Goal: Complete application form

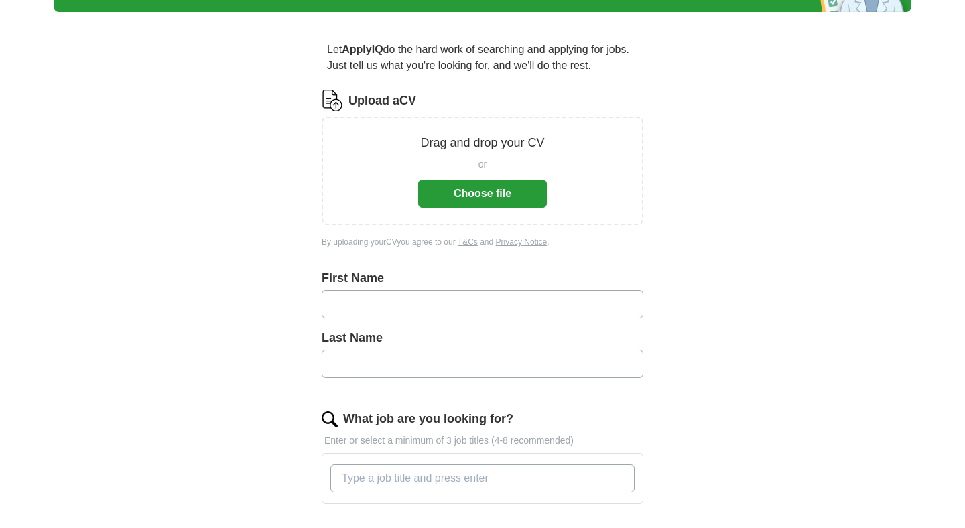
scroll to position [166, 0]
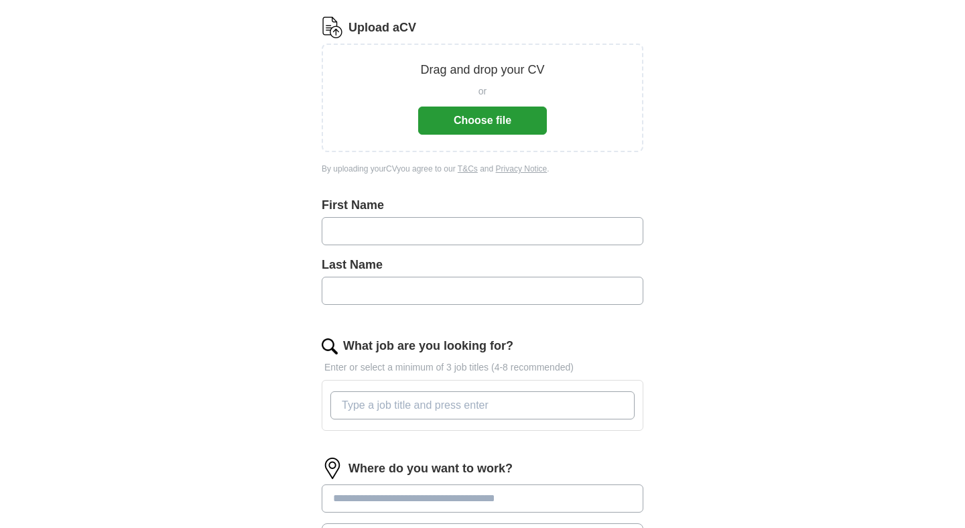
click at [369, 221] on input "text" at bounding box center [483, 231] width 322 height 28
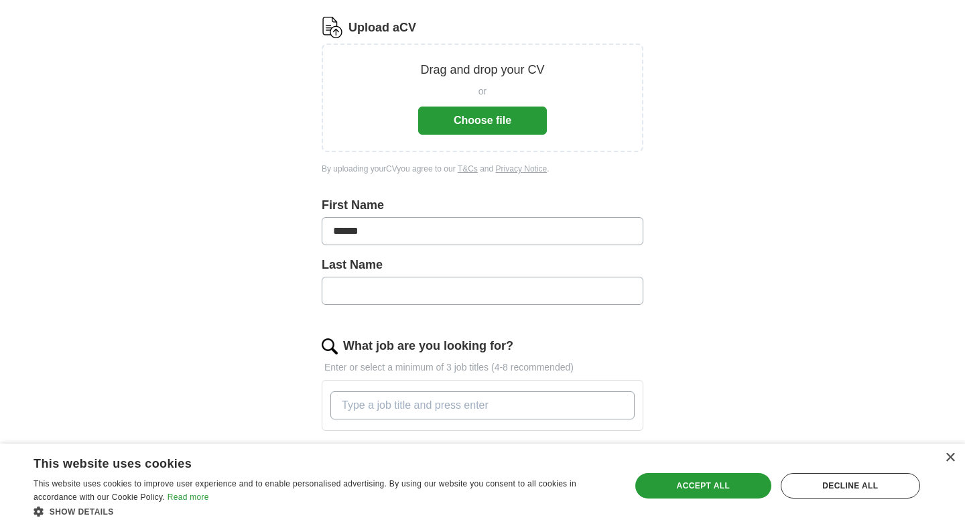
type input "******"
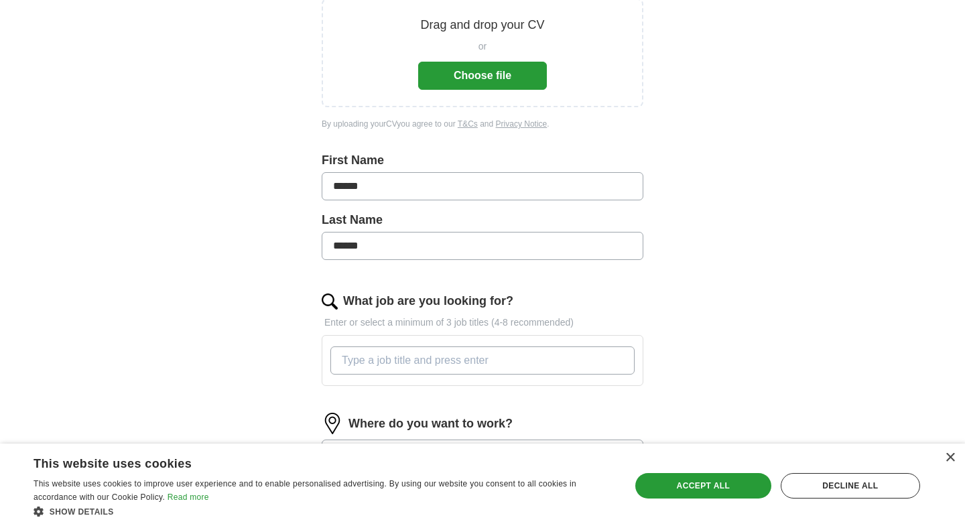
scroll to position [256, 0]
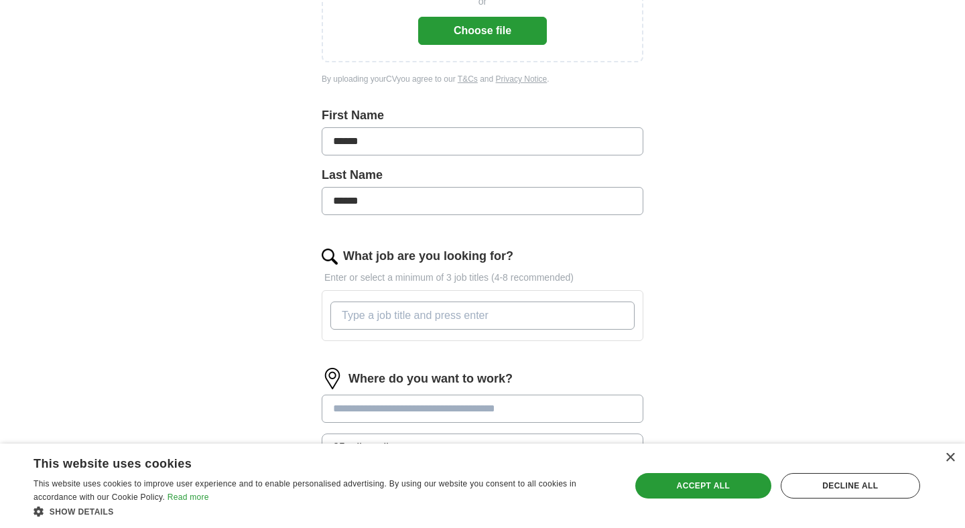
type input "******"
click at [403, 326] on input "What job are you looking for?" at bounding box center [482, 315] width 304 height 28
click at [401, 312] on input "What job are you looking for?" at bounding box center [482, 315] width 304 height 28
type input "Data Analyst"
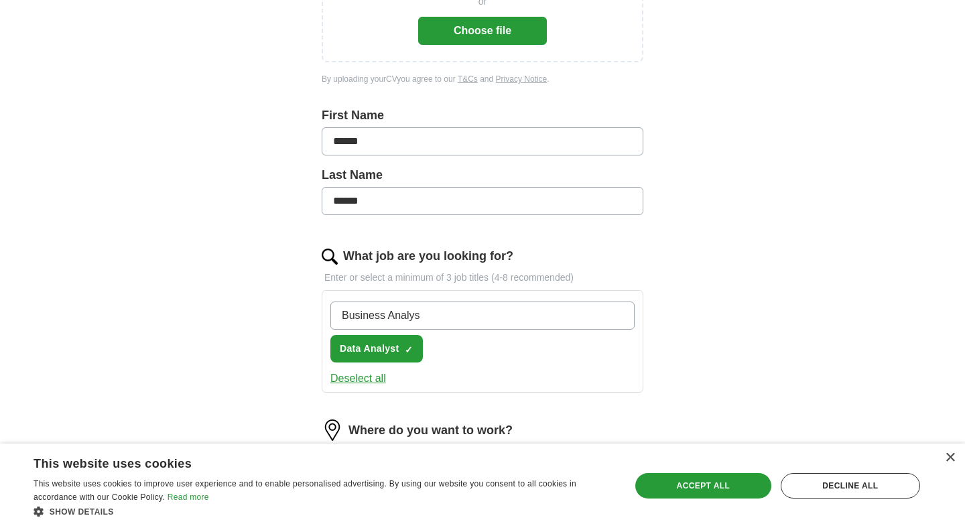
type input "Business Analyst"
type input "Strategy Analyst"
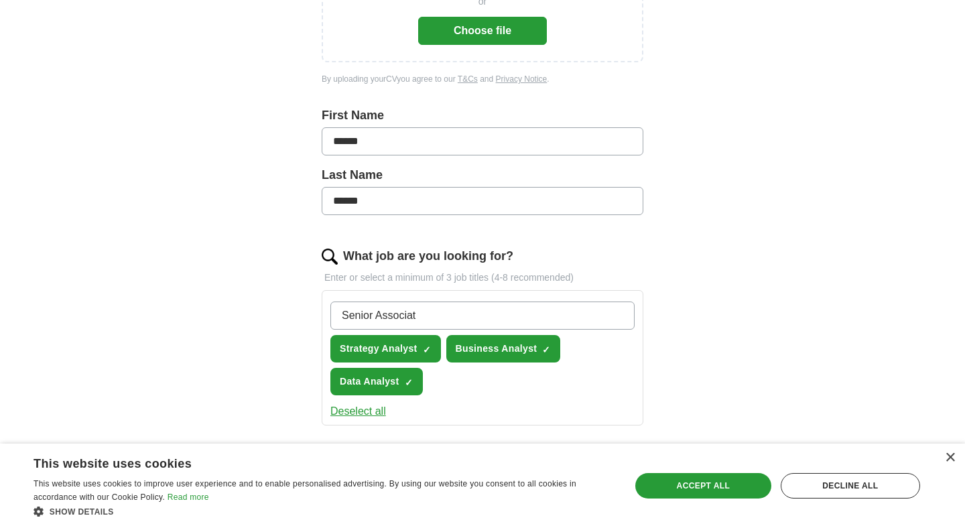
type input "Senior Associate"
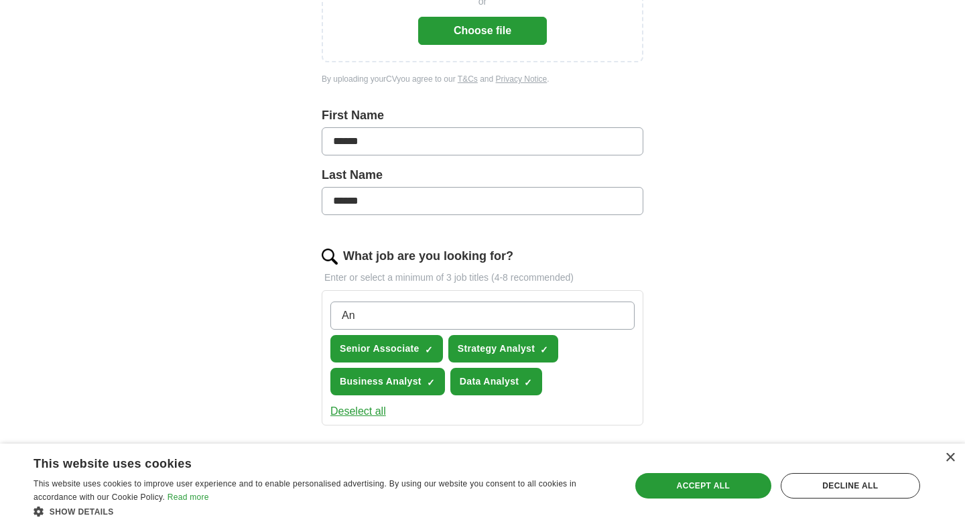
type input "A"
type input "Senior Analyst"
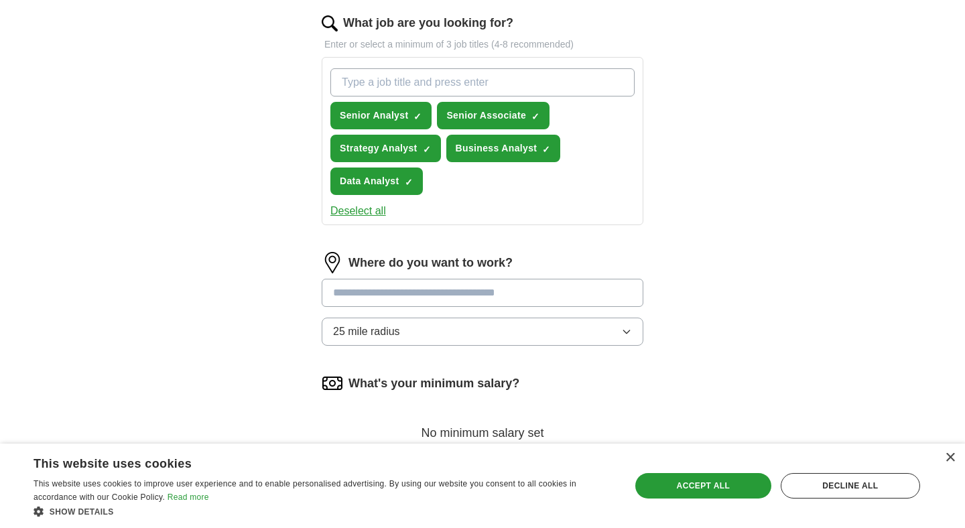
scroll to position [490, 0]
type input "Analyst"
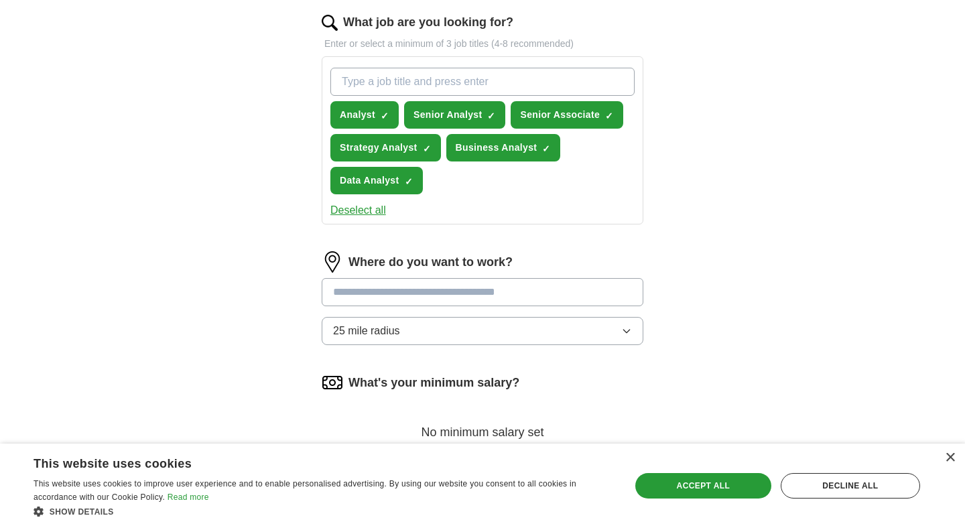
click at [380, 285] on input "text" at bounding box center [483, 292] width 322 height 28
type input "******"
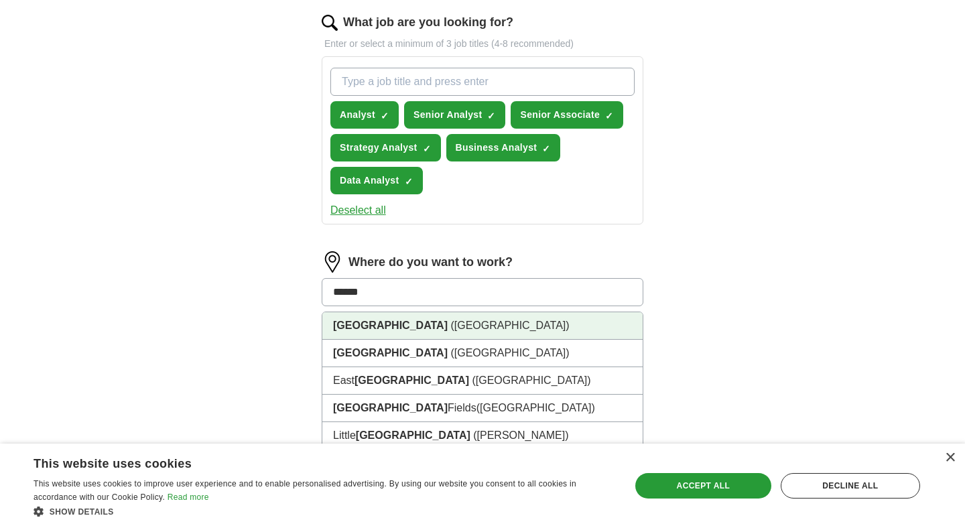
click at [450, 322] on span "([GEOGRAPHIC_DATA])" at bounding box center [509, 325] width 119 height 11
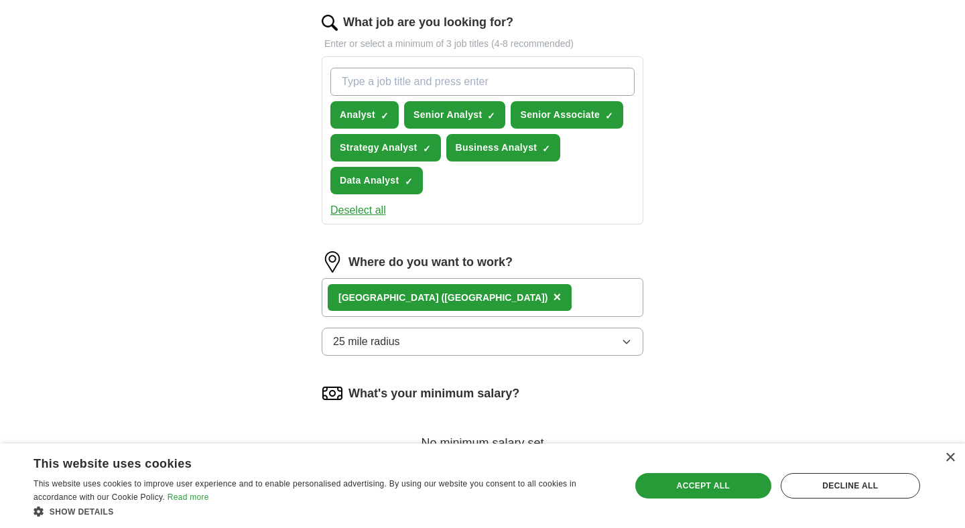
click at [396, 338] on span "25 mile radius" at bounding box center [366, 342] width 67 height 16
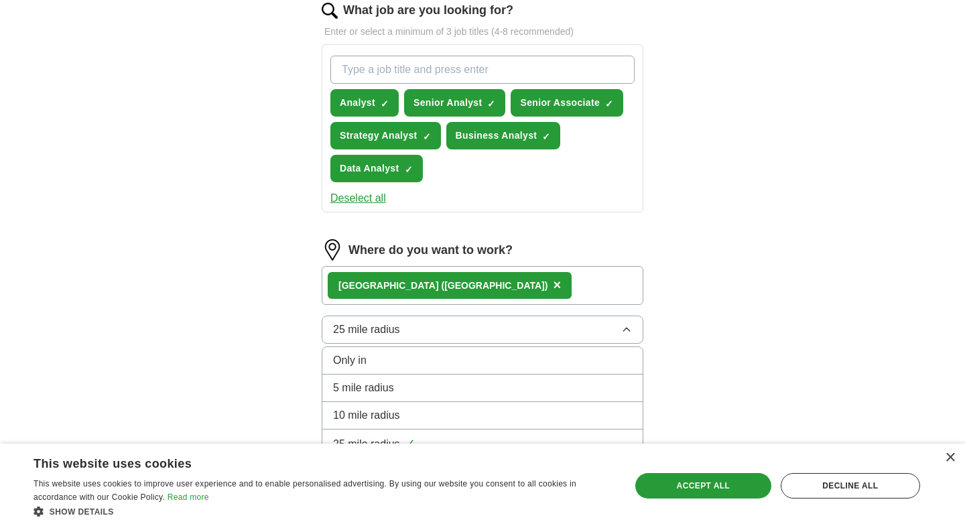
scroll to position [506, 0]
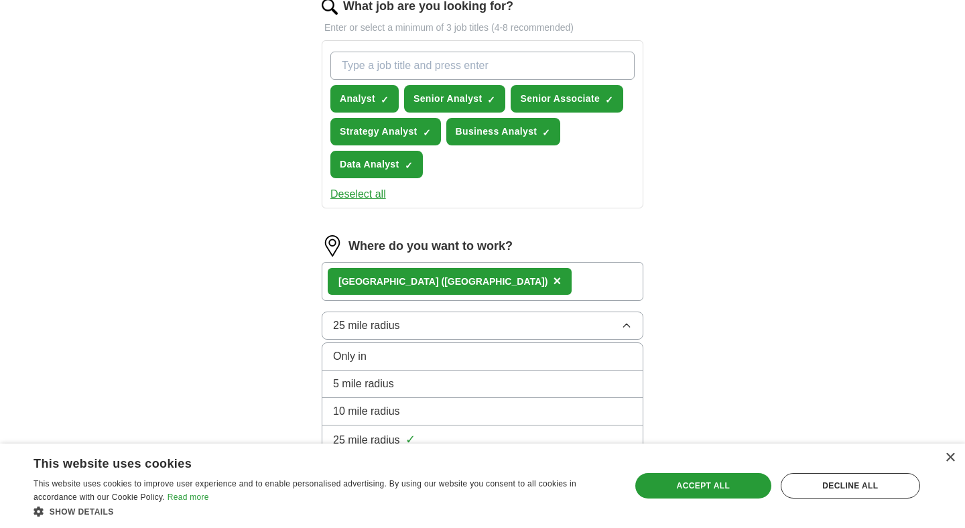
click at [373, 393] on li "5 mile radius" at bounding box center [482, 383] width 320 height 27
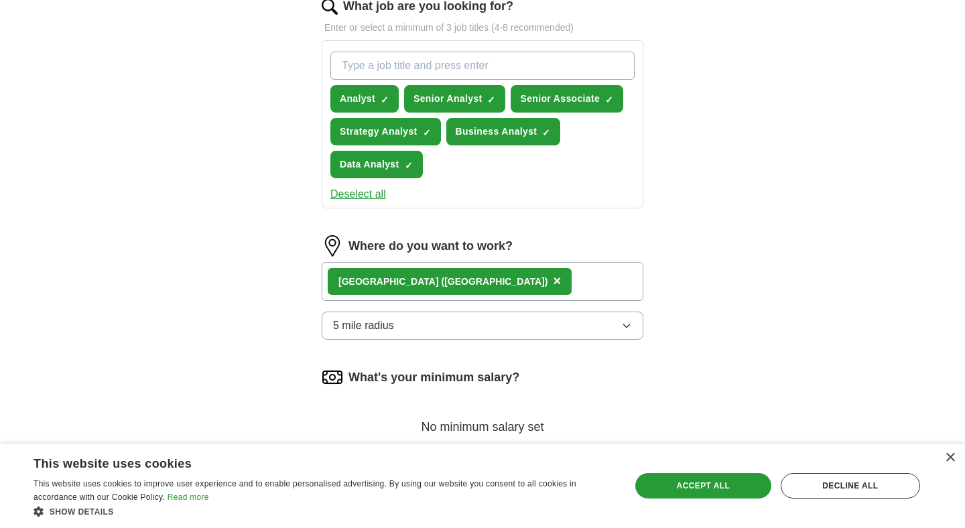
scroll to position [597, 0]
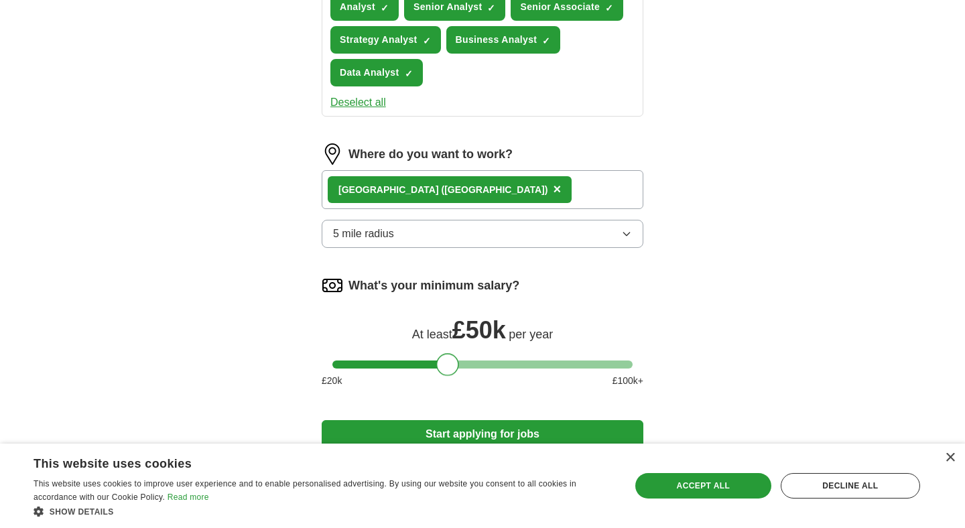
drag, startPoint x: 346, startPoint y: 368, endPoint x: 449, endPoint y: 362, distance: 104.0
click at [449, 362] on div at bounding box center [447, 364] width 23 height 23
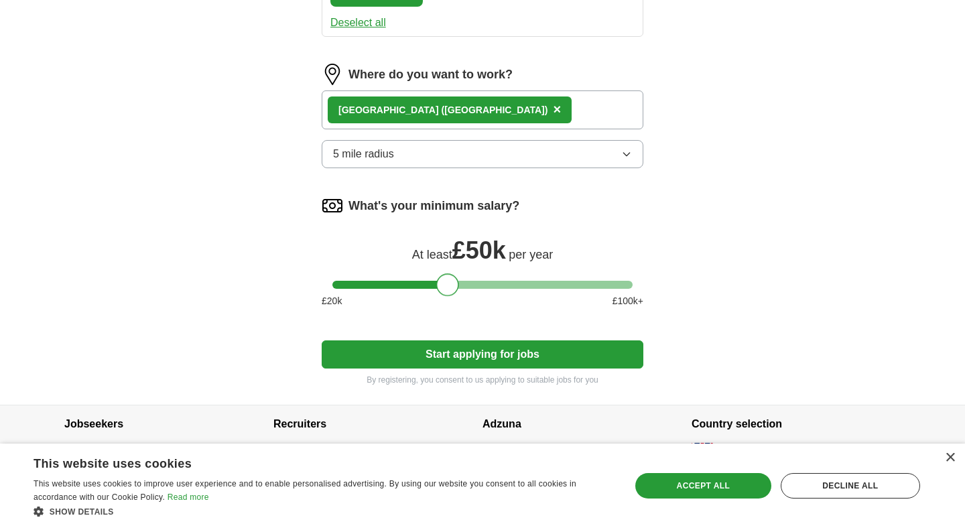
scroll to position [703, 0]
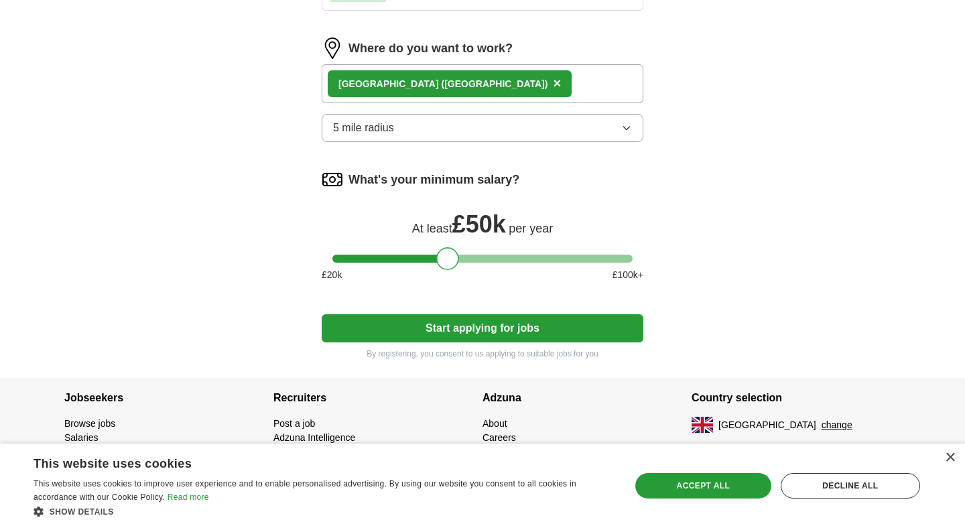
click at [441, 316] on button "Start applying for jobs" at bounding box center [483, 328] width 322 height 28
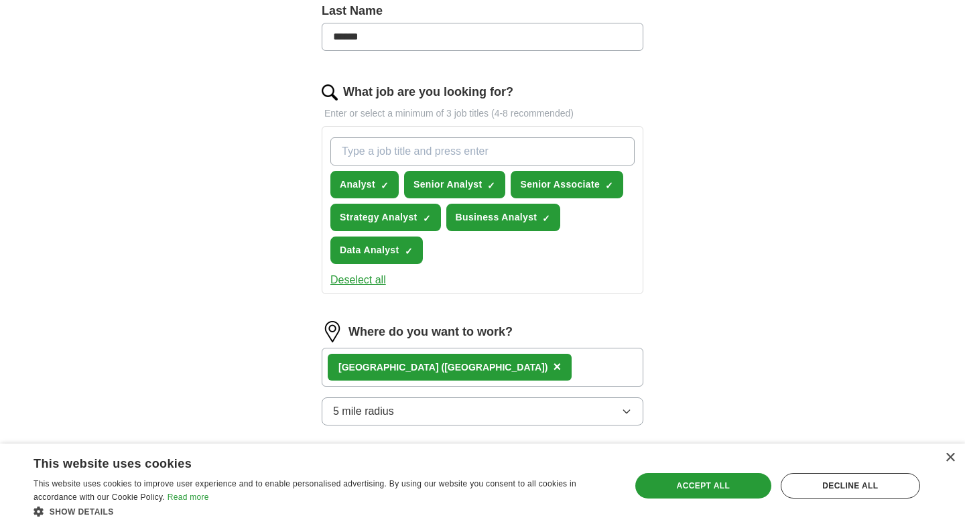
scroll to position [255, 0]
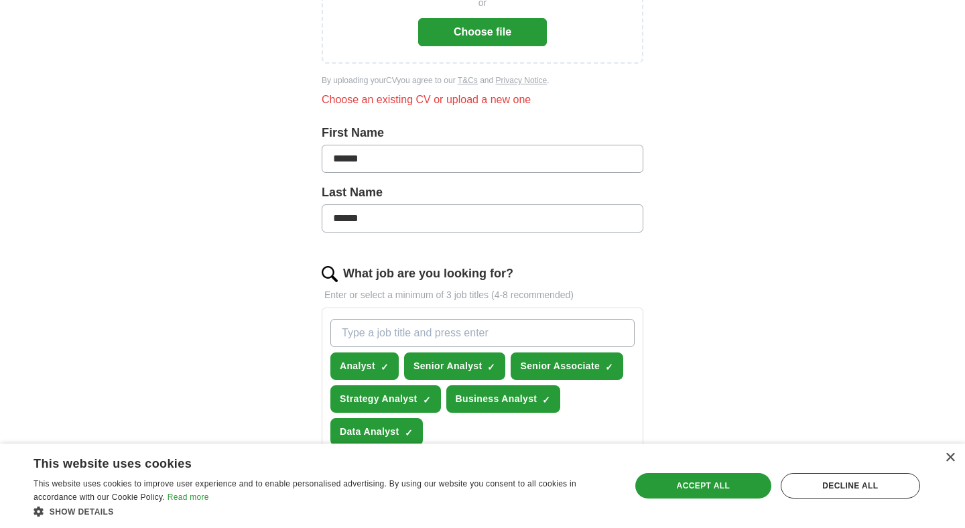
click at [462, 25] on button "Choose file" at bounding box center [482, 32] width 129 height 28
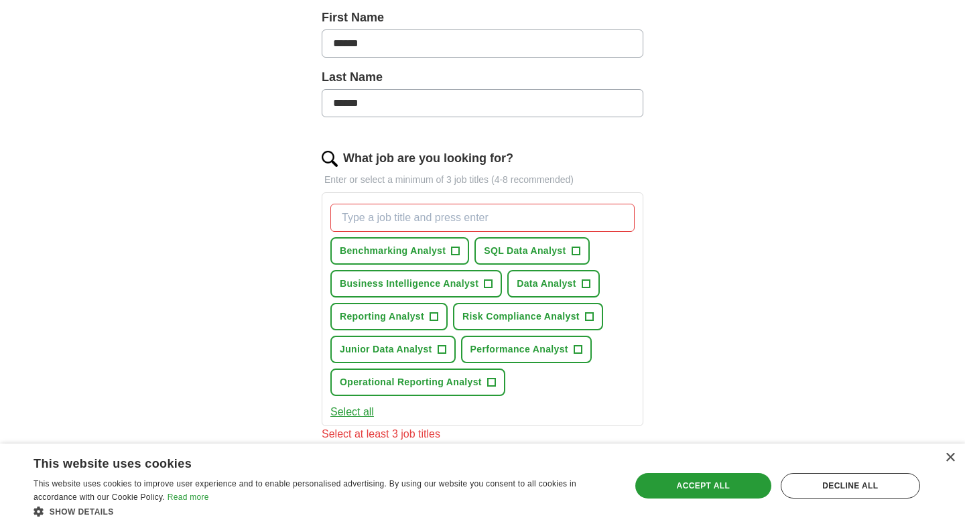
scroll to position [303, 0]
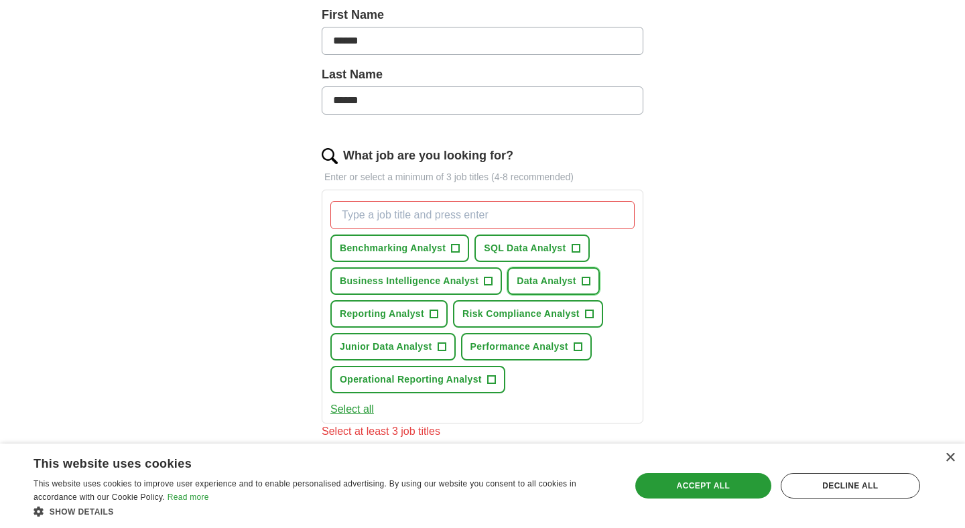
click at [524, 283] on span "Data Analyst" at bounding box center [546, 281] width 60 height 14
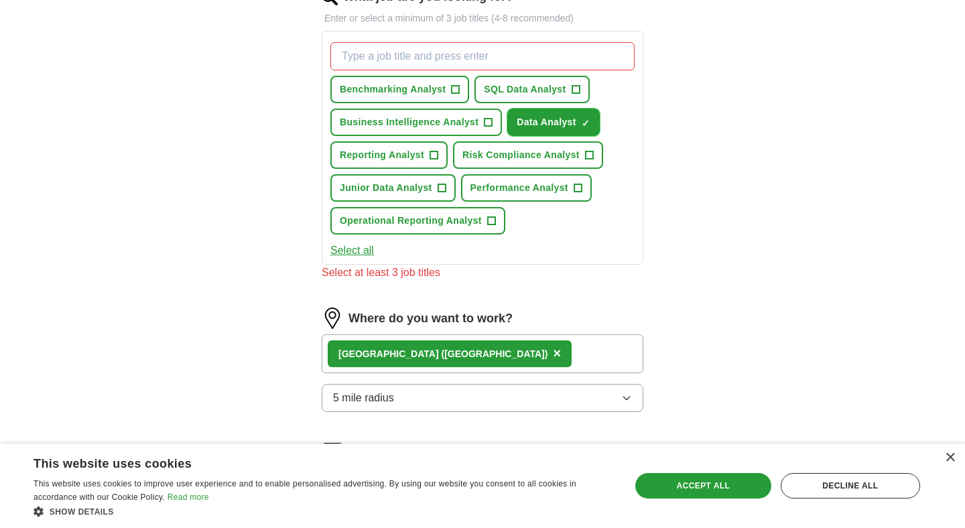
scroll to position [459, 0]
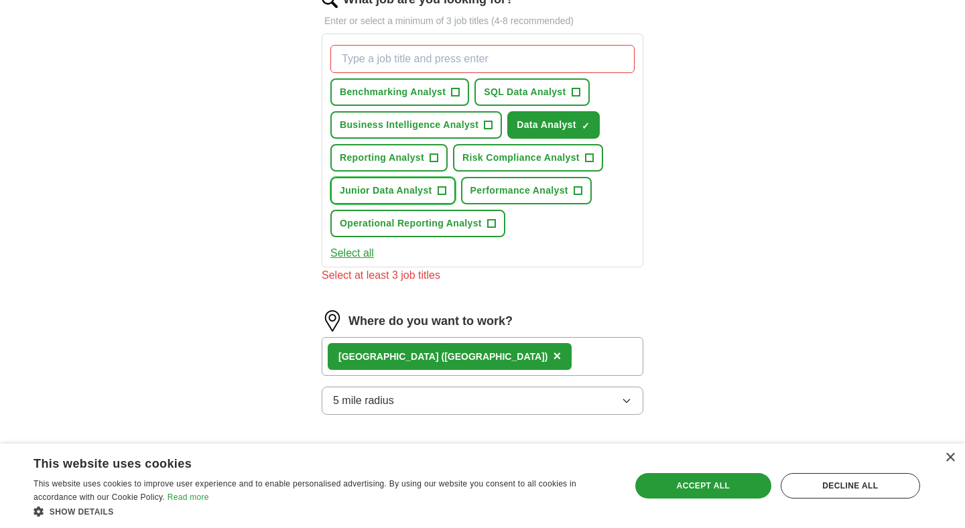
click at [425, 193] on span "Junior Data Analyst" at bounding box center [386, 191] width 92 height 14
click at [425, 157] on button "Reporting Analyst +" at bounding box center [388, 157] width 117 height 27
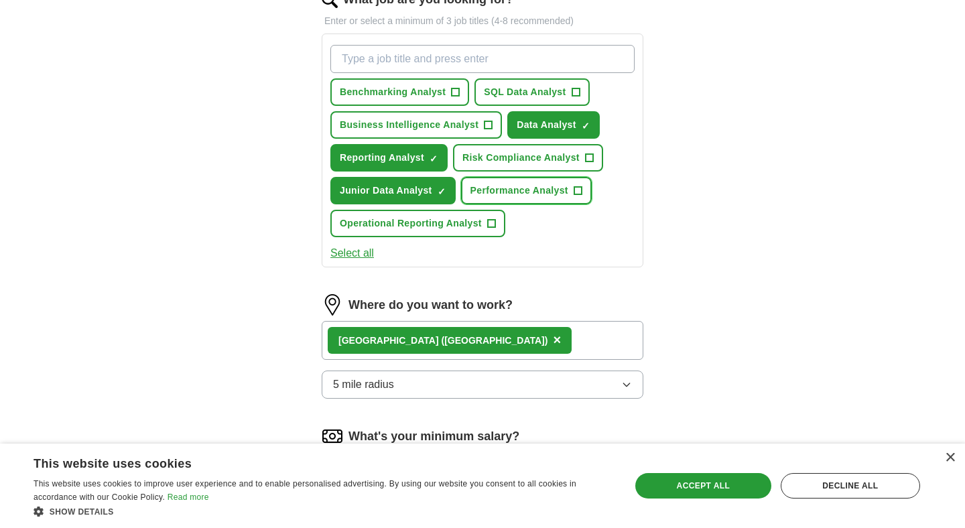
click at [505, 188] on span "Performance Analyst" at bounding box center [519, 191] width 98 height 14
click at [454, 228] on span "Operational Reporting Analyst" at bounding box center [411, 223] width 142 height 14
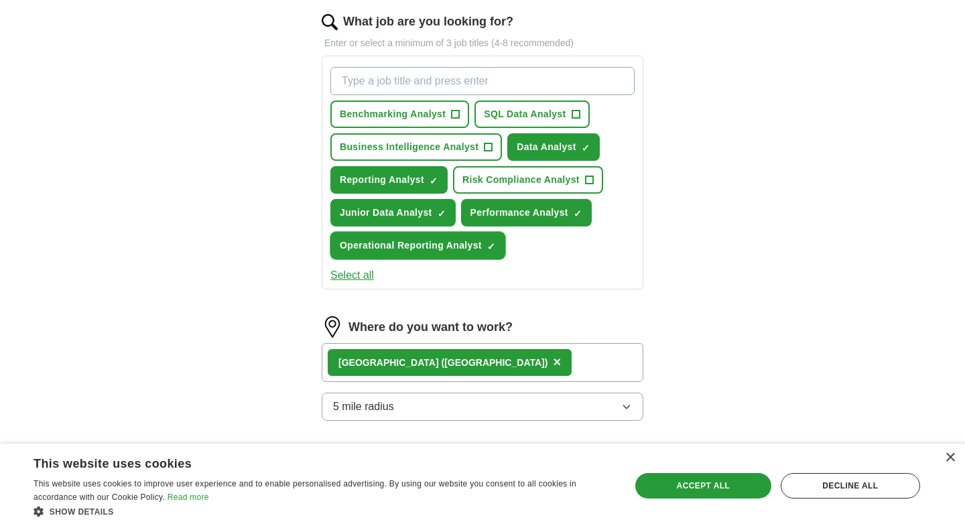
scroll to position [419, 0]
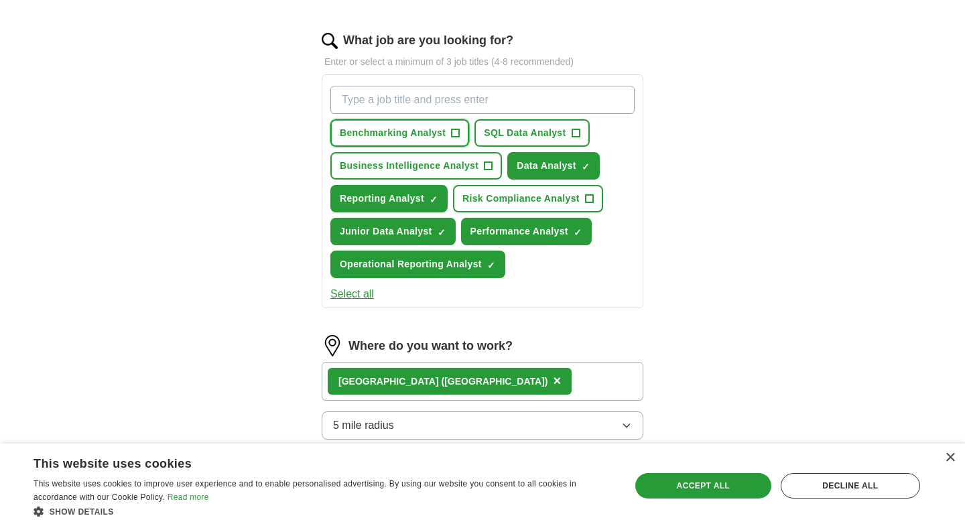
click at [445, 133] on button "Benchmarking Analyst +" at bounding box center [399, 132] width 139 height 27
click at [466, 159] on span "Business Intelligence Analyst" at bounding box center [409, 166] width 139 height 14
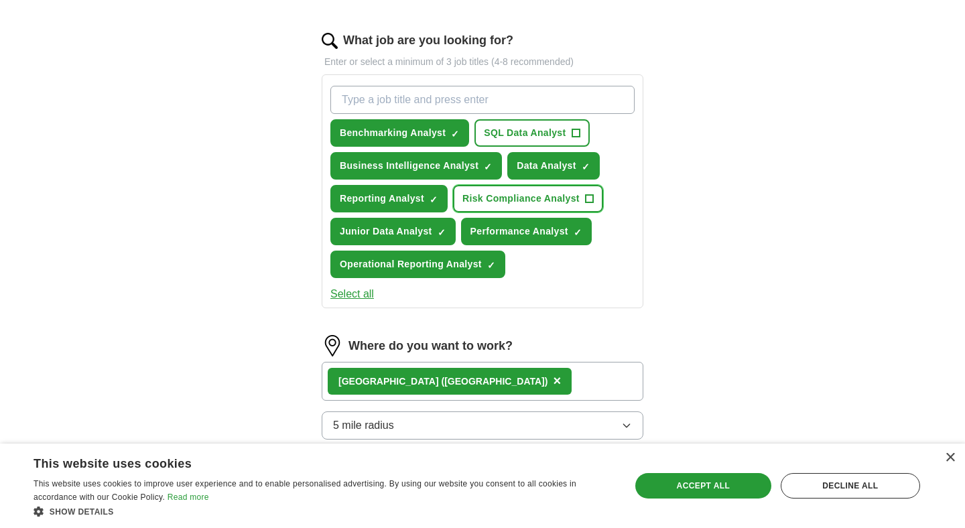
click at [499, 196] on span "Risk Compliance Analyst" at bounding box center [520, 199] width 117 height 14
click at [506, 139] on span "SQL Data Analyst" at bounding box center [525, 133] width 82 height 14
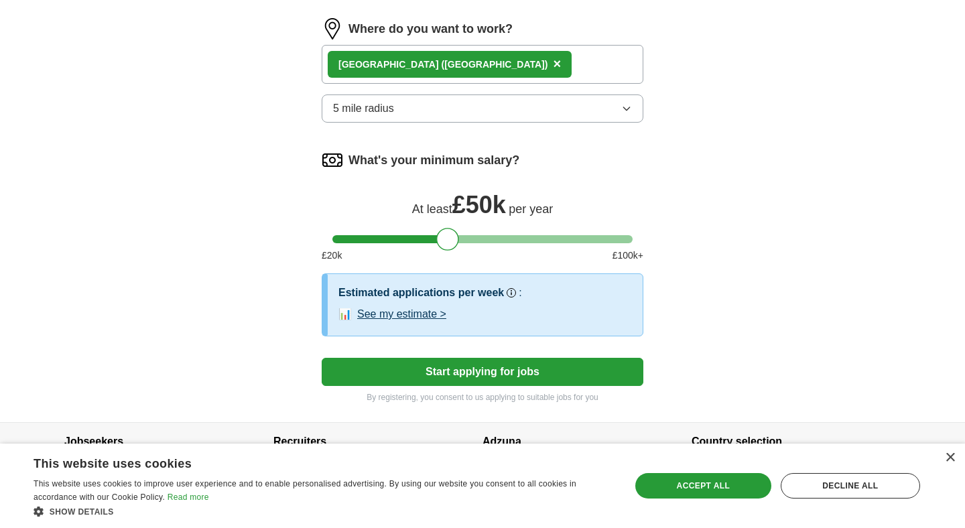
scroll to position [779, 0]
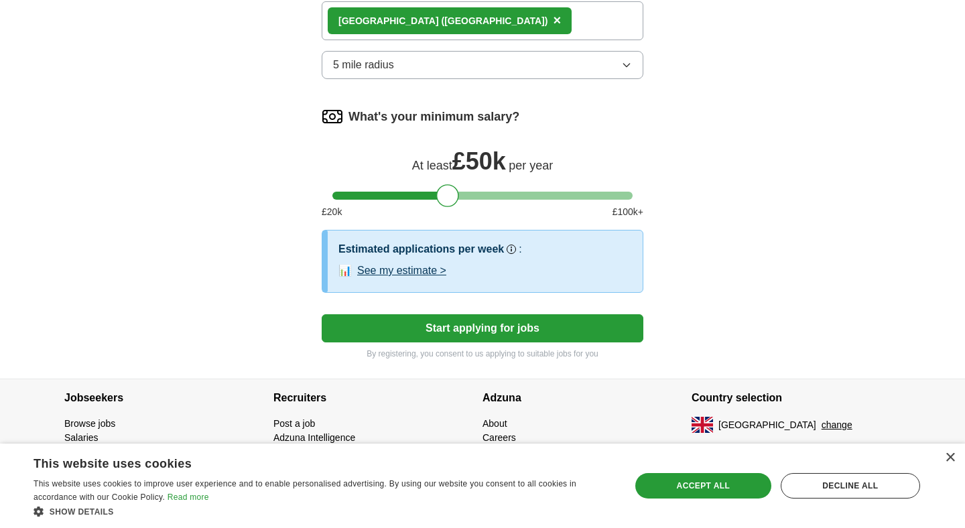
click at [454, 322] on button "Start applying for jobs" at bounding box center [483, 328] width 322 height 28
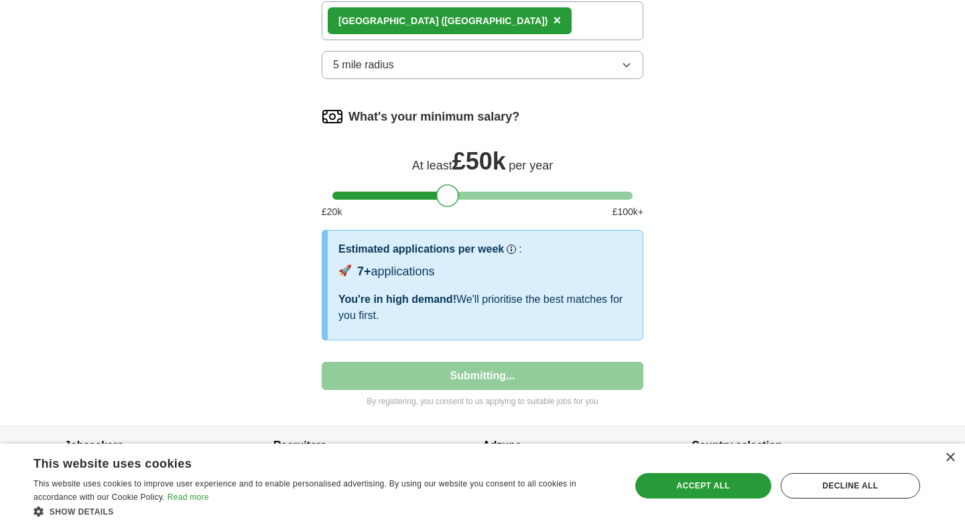
select select "**"
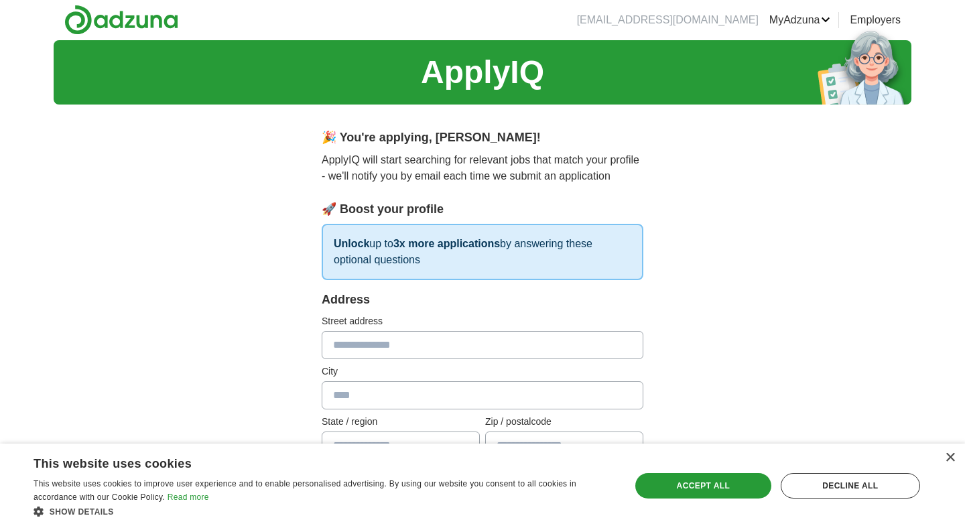
scroll to position [0, 0]
click at [419, 346] on input "text" at bounding box center [483, 346] width 322 height 28
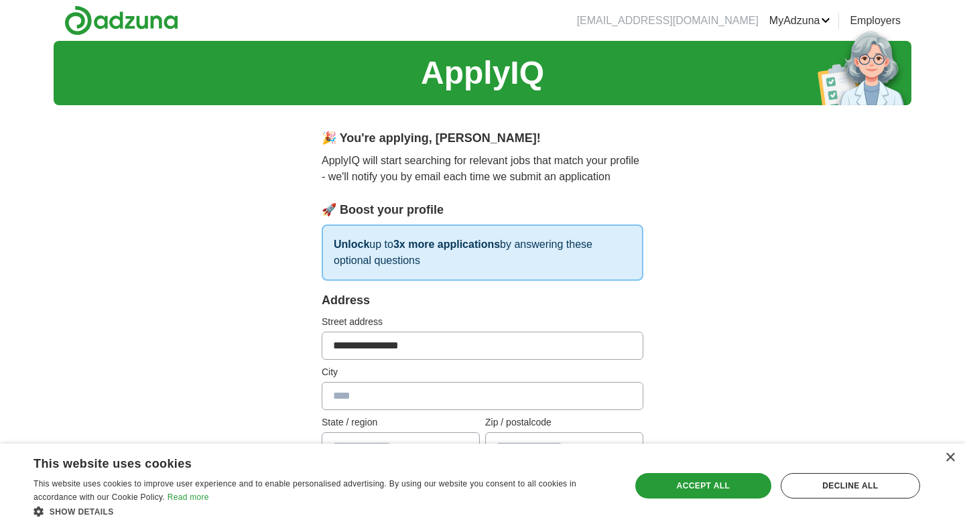
type input "**********"
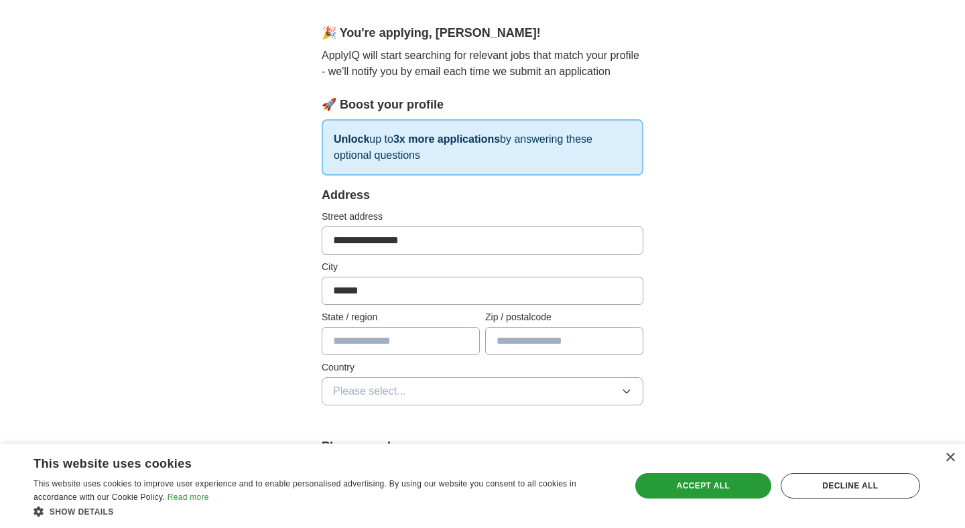
type input "******"
click at [380, 330] on input "text" at bounding box center [401, 341] width 158 height 28
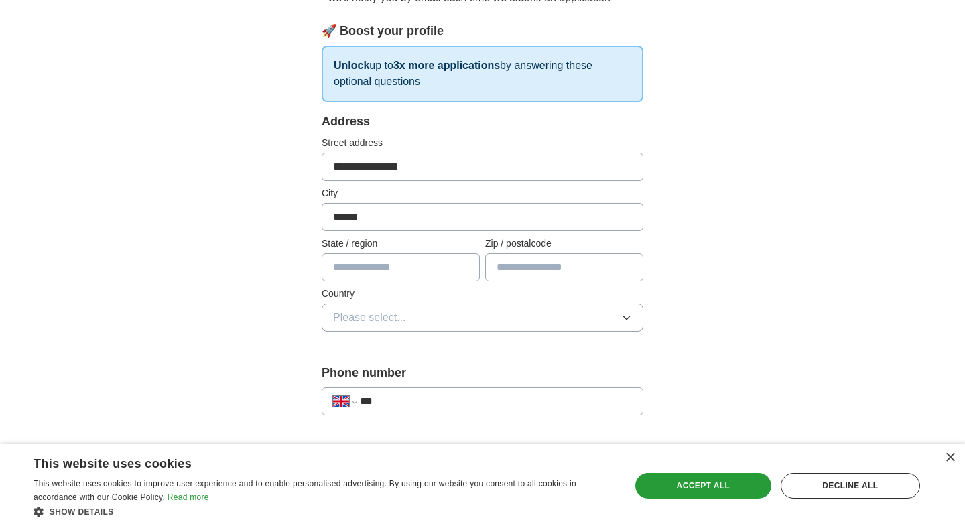
scroll to position [191, 0]
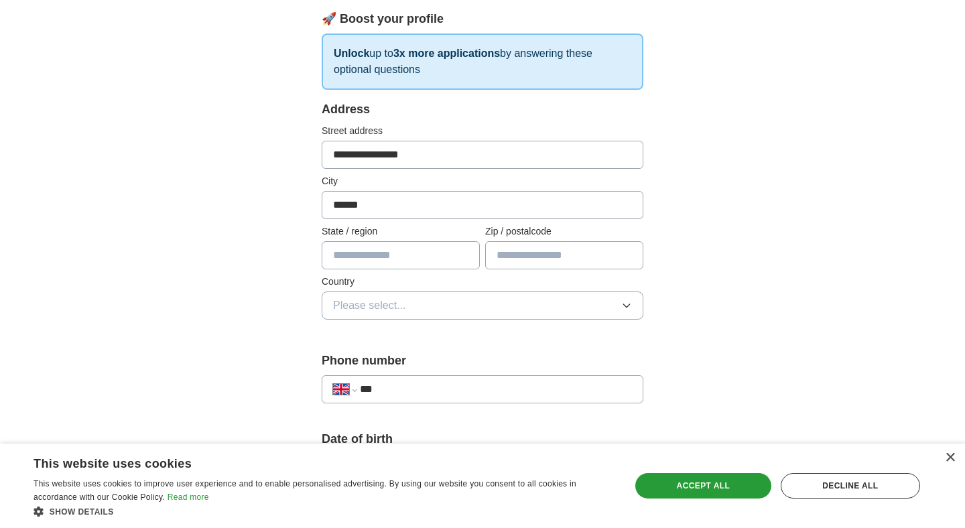
click at [516, 250] on input "text" at bounding box center [564, 255] width 158 height 28
type input "*******"
click at [470, 307] on button "Please select..." at bounding box center [483, 305] width 322 height 28
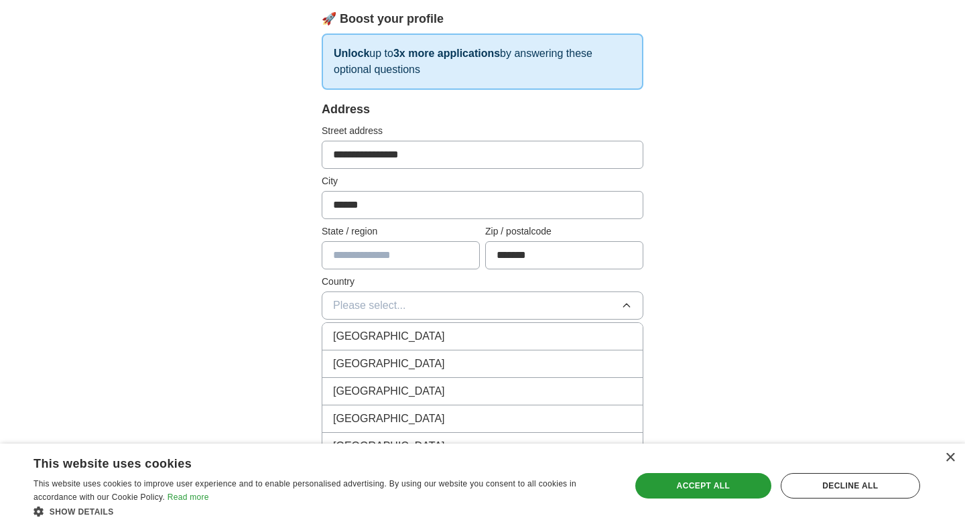
click at [457, 338] on div "[GEOGRAPHIC_DATA]" at bounding box center [482, 336] width 299 height 16
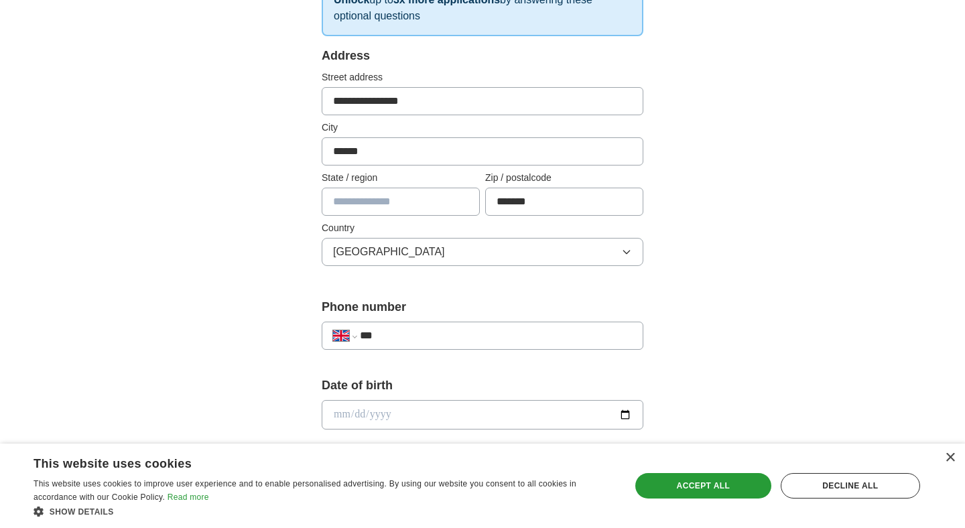
scroll to position [253, 0]
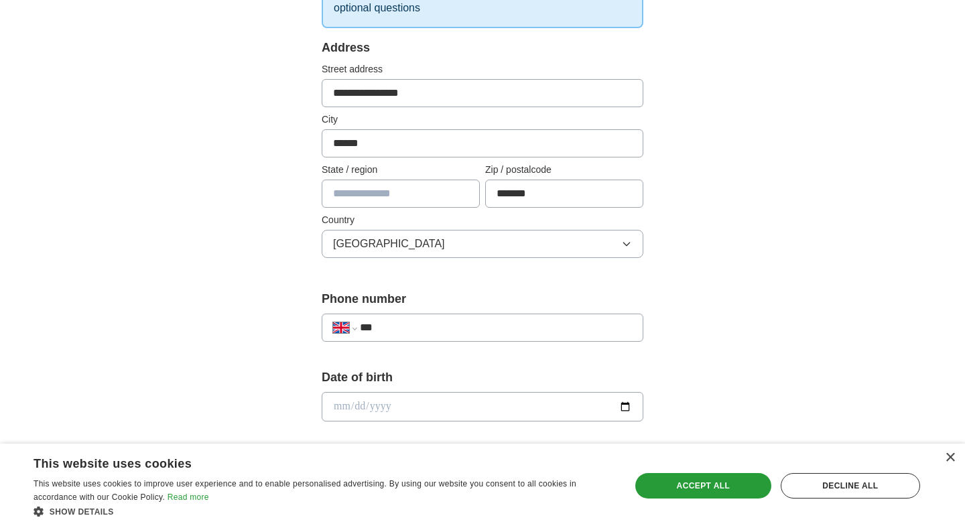
click at [443, 348] on div "**********" at bounding box center [483, 321] width 322 height 62
click at [447, 336] on div "**********" at bounding box center [483, 327] width 322 height 28
click at [439, 334] on input "***" at bounding box center [496, 328] width 272 height 16
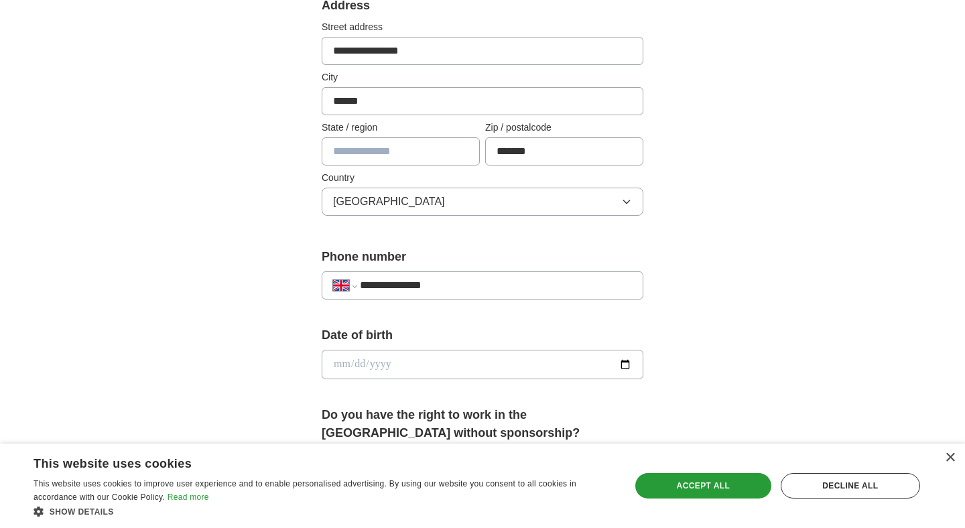
scroll to position [298, 0]
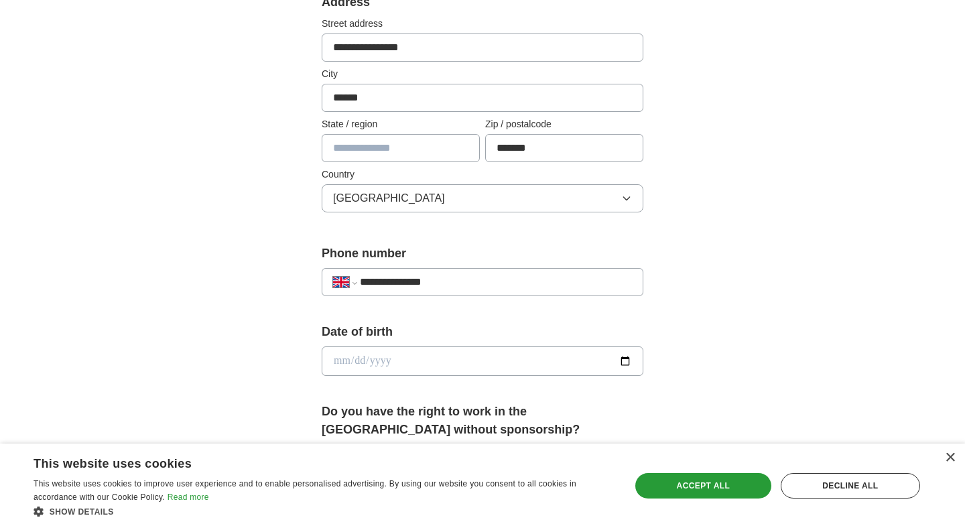
type input "**********"
click at [369, 348] on input "date" at bounding box center [483, 360] width 322 height 29
type input "**********"
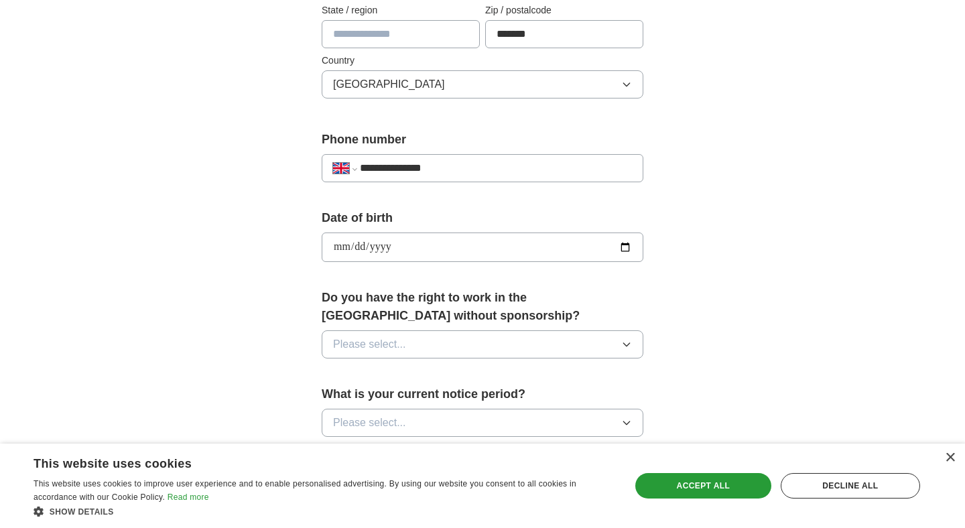
scroll to position [429, 0]
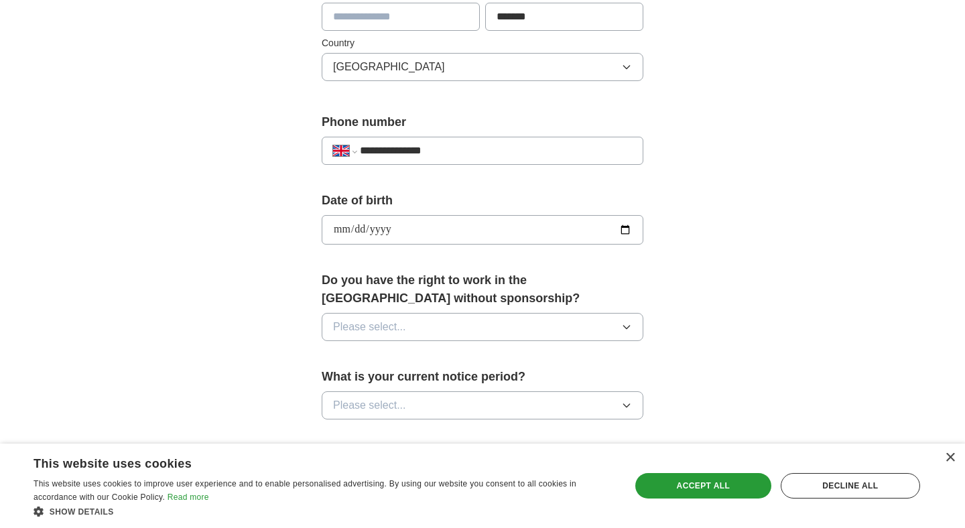
click at [371, 310] on div "Do you have the right to work in the [GEOGRAPHIC_DATA] without sponsorship? Ple…" at bounding box center [483, 311] width 322 height 80
click at [374, 324] on span "Please select..." at bounding box center [369, 327] width 73 height 16
click at [365, 379] on div "No" at bounding box center [482, 385] width 299 height 16
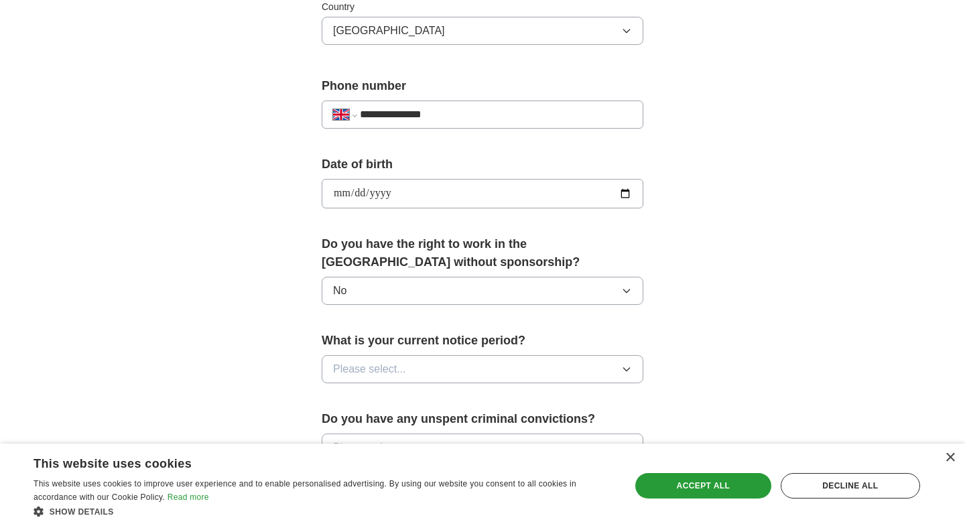
scroll to position [521, 0]
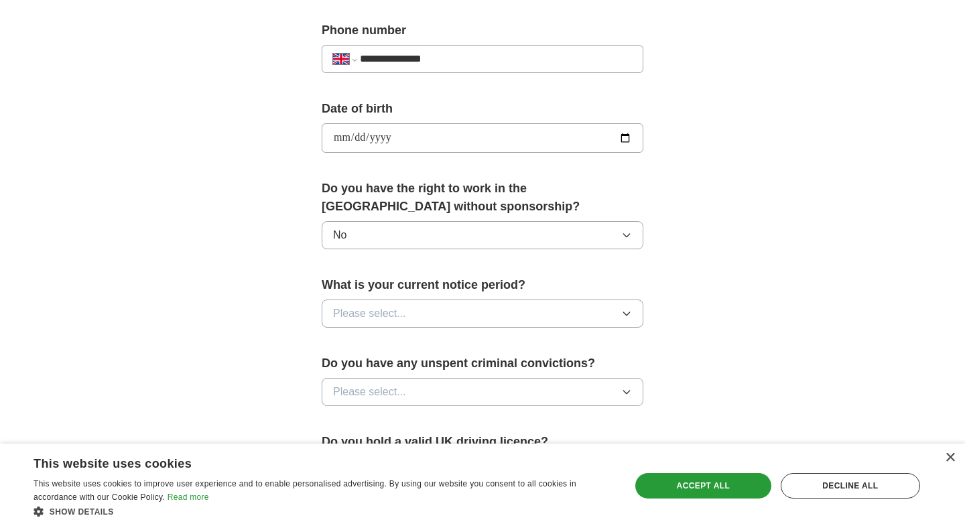
click at [361, 313] on span "Please select..." at bounding box center [369, 313] width 73 height 16
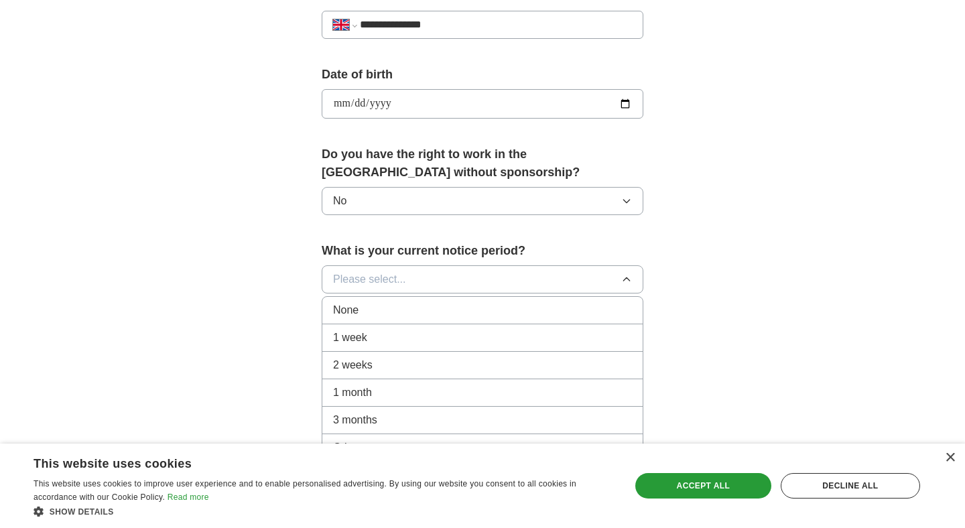
click at [369, 395] on span "1 month" at bounding box center [352, 392] width 39 height 16
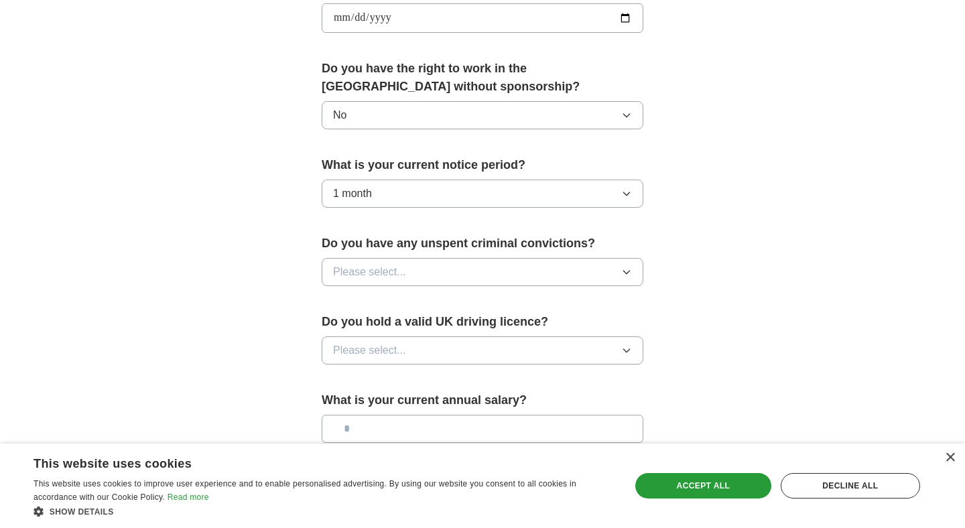
scroll to position [674, 0]
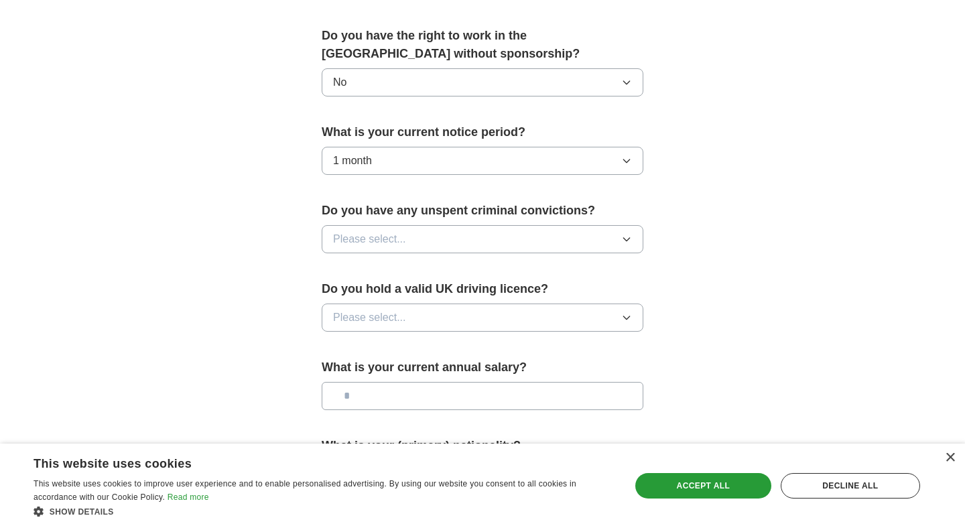
click at [385, 241] on span "Please select..." at bounding box center [369, 239] width 73 height 16
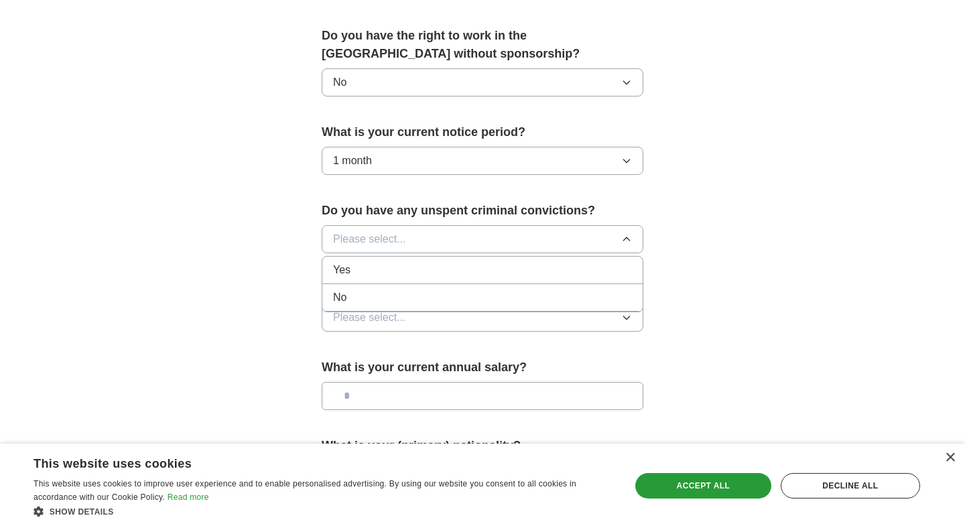
click at [389, 299] on div "No" at bounding box center [482, 297] width 299 height 16
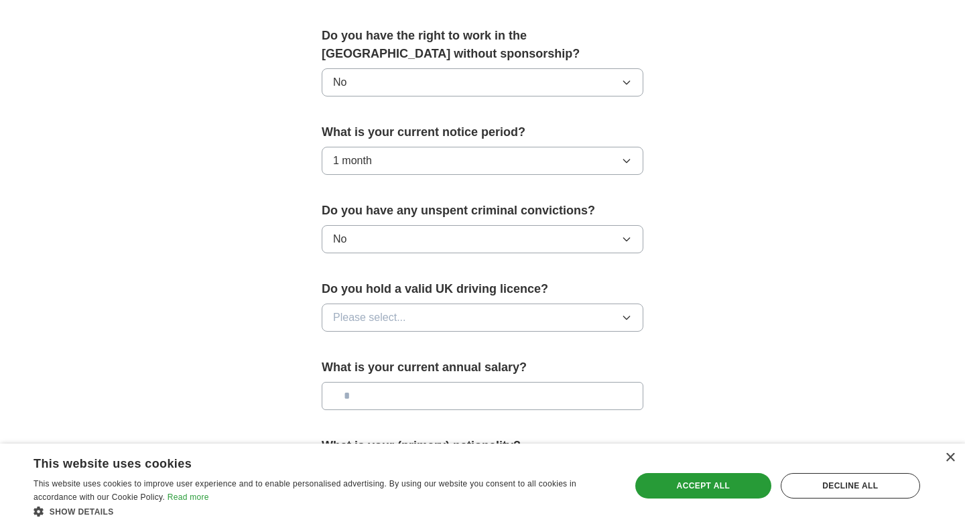
click at [390, 305] on button "Please select..." at bounding box center [483, 317] width 322 height 28
click at [382, 348] on div "Yes" at bounding box center [482, 348] width 299 height 16
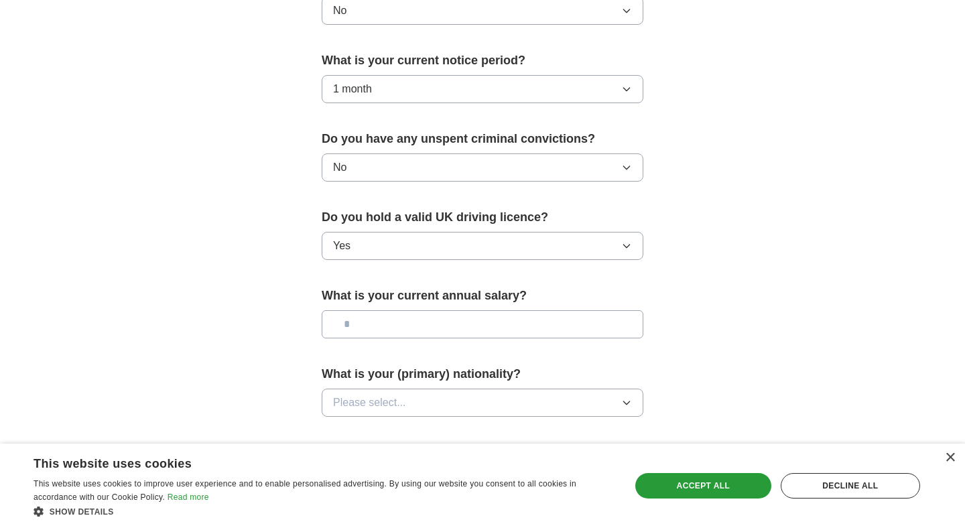
scroll to position [752, 0]
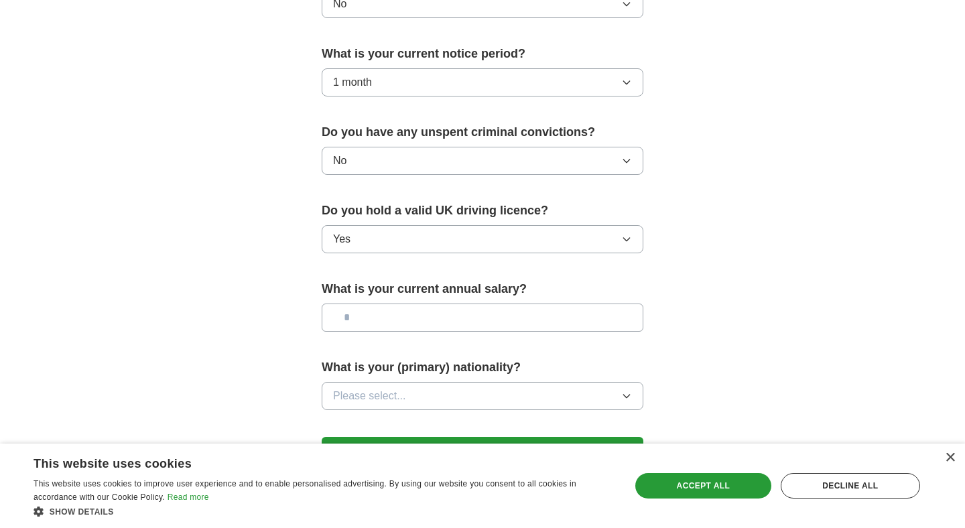
click at [407, 313] on input "text" at bounding box center [483, 317] width 322 height 28
type input "*******"
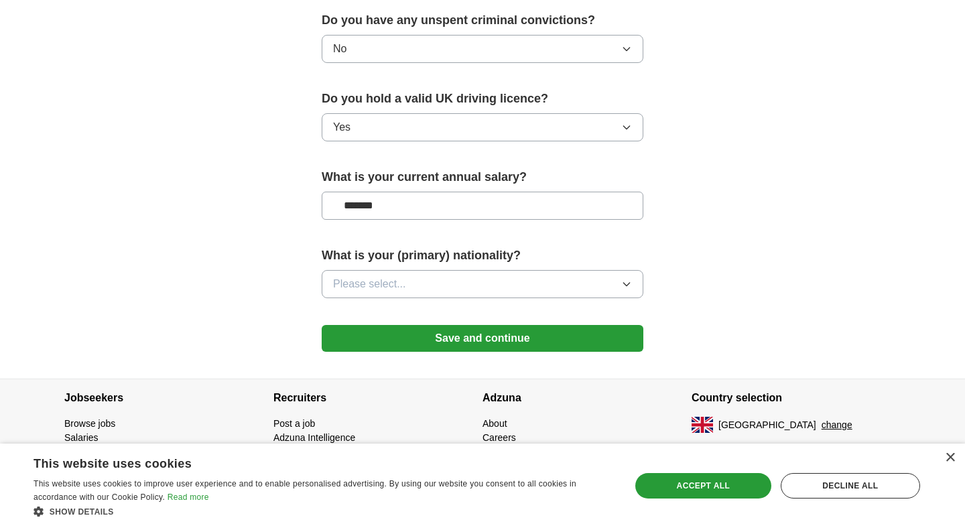
click at [584, 266] on div "What is your (primary) nationality? Please select..." at bounding box center [483, 277] width 322 height 62
click at [584, 281] on button "Please select..." at bounding box center [483, 284] width 322 height 28
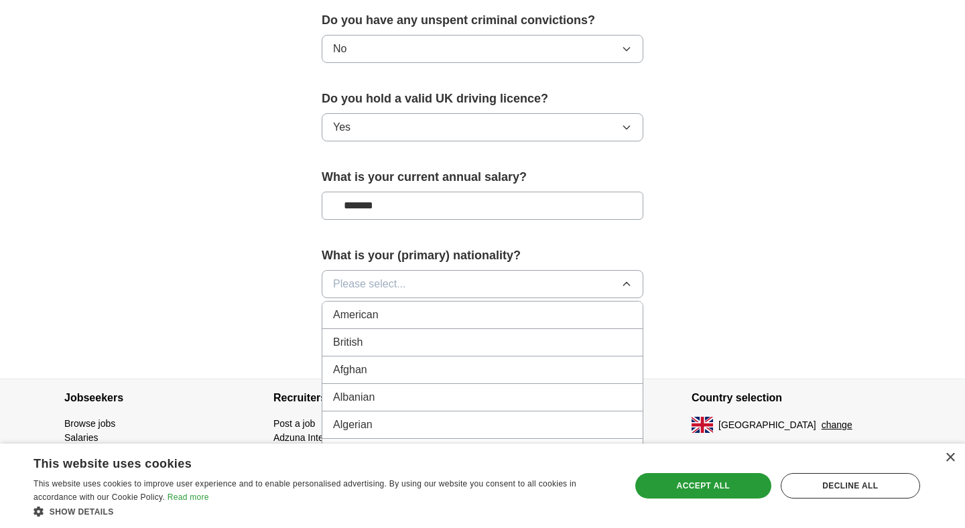
click at [516, 343] on div "British" at bounding box center [482, 342] width 299 height 16
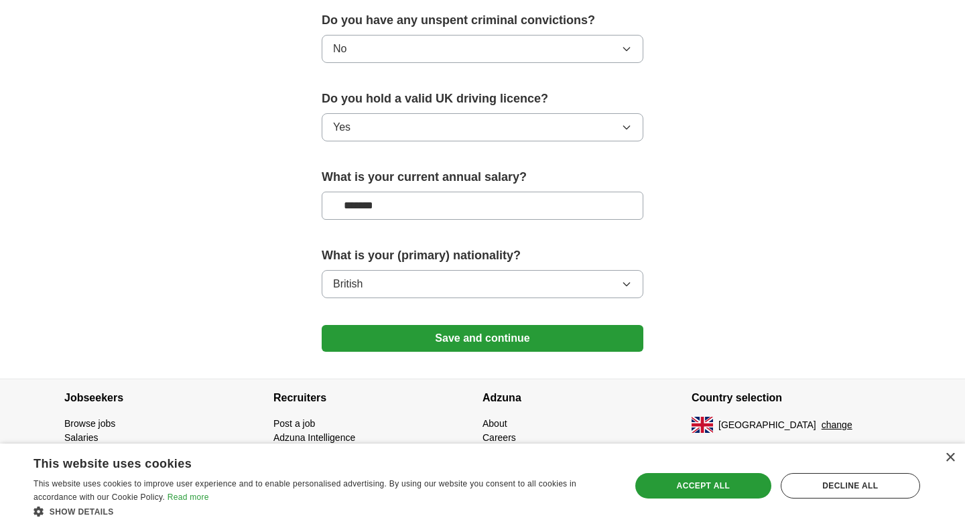
click at [516, 343] on button "Save and continue" at bounding box center [483, 338] width 322 height 27
